Goal: Find specific page/section: Find specific page/section

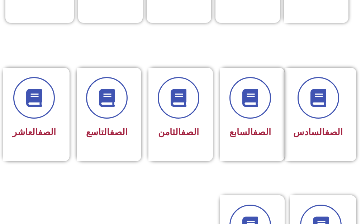
scroll to position [287, 0]
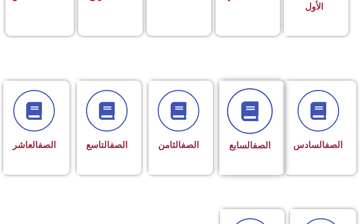
click at [238, 100] on span at bounding box center [250, 111] width 46 height 46
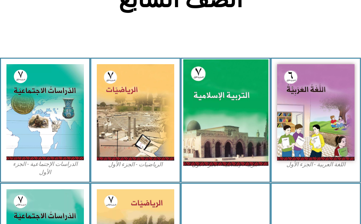
scroll to position [179, 0]
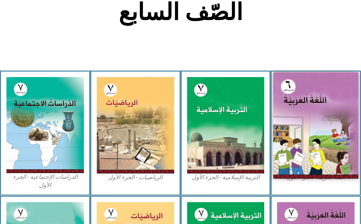
click at [280, 93] on img at bounding box center [316, 125] width 85 height 107
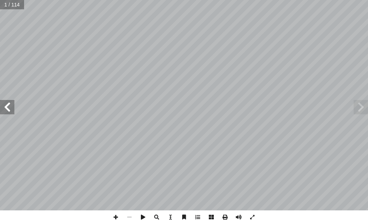
click at [6, 101] on span at bounding box center [7, 107] width 14 height 14
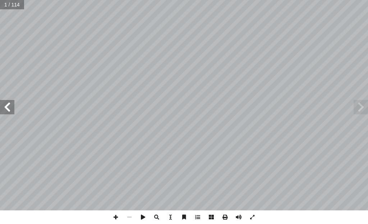
click at [6, 101] on span at bounding box center [7, 107] width 14 height 14
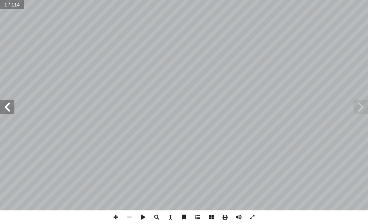
click at [6, 101] on span at bounding box center [7, 107] width 14 height 14
click at [1, 104] on span at bounding box center [7, 107] width 14 height 14
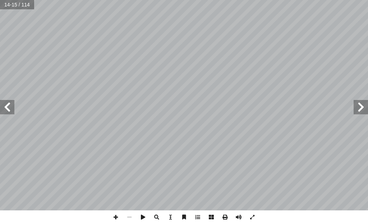
click at [3, 106] on span at bounding box center [7, 107] width 14 height 14
click at [4, 109] on span at bounding box center [7, 107] width 14 height 14
click at [5, 109] on span at bounding box center [7, 107] width 14 height 14
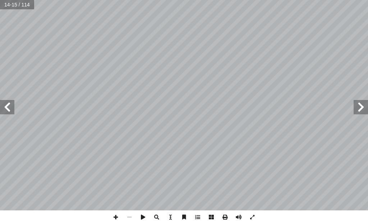
click at [5, 109] on span at bounding box center [7, 107] width 14 height 14
click at [5, 111] on span at bounding box center [7, 107] width 14 height 14
click at [8, 111] on span at bounding box center [7, 107] width 14 height 14
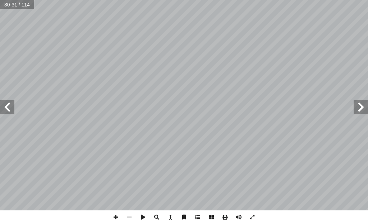
click at [8, 111] on span at bounding box center [7, 107] width 14 height 14
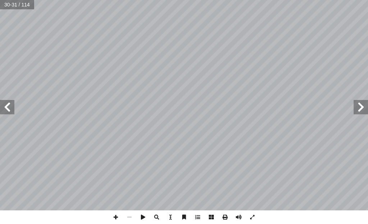
click at [8, 111] on span at bounding box center [7, 107] width 14 height 14
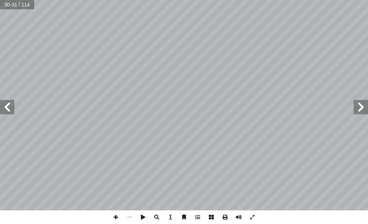
click at [8, 111] on span at bounding box center [7, 107] width 14 height 14
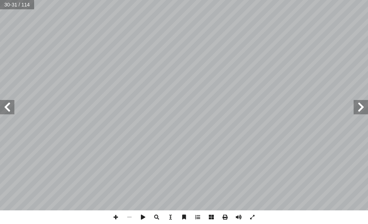
click at [8, 111] on span at bounding box center [7, 107] width 14 height 14
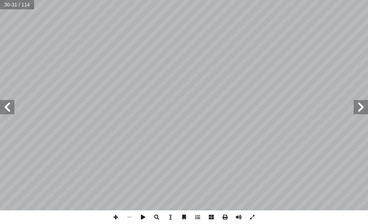
click at [8, 111] on span at bounding box center [7, 107] width 14 height 14
click at [2, 111] on span at bounding box center [7, 107] width 14 height 14
click at [4, 113] on span at bounding box center [7, 107] width 14 height 14
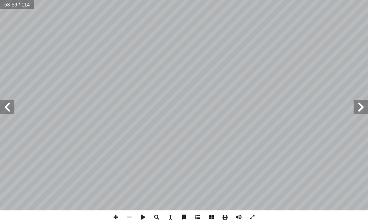
click at [4, 113] on span at bounding box center [7, 107] width 14 height 14
click at [7, 102] on span at bounding box center [7, 107] width 14 height 14
click at [10, 109] on span at bounding box center [7, 107] width 14 height 14
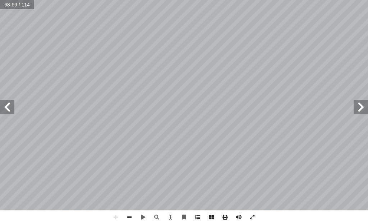
click at [127, 218] on span at bounding box center [129, 218] width 14 height 14
